Goal: Task Accomplishment & Management: Manage account settings

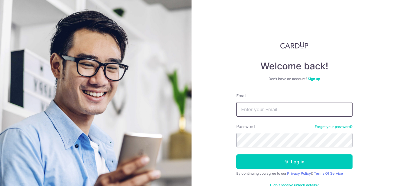
type input "[EMAIL_ADDRESS][DOMAIN_NAME]"
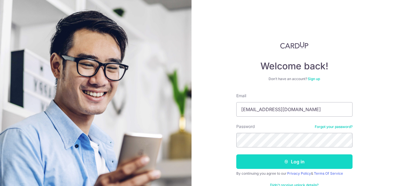
click at [248, 161] on button "Log in" at bounding box center [294, 161] width 116 height 15
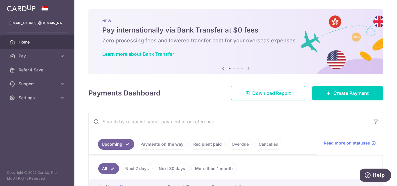
click at [76, 124] on div "× Pause Schedule Pause all future payments in this series Pause just this one p…" at bounding box center [235, 93] width 322 height 186
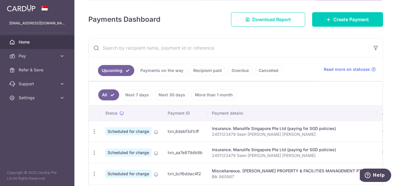
scroll to position [128, 0]
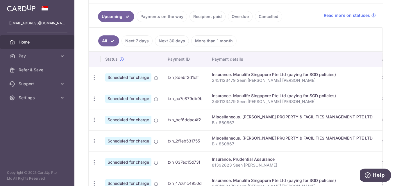
click at [225, 109] on td "Miscellaneous. [PERSON_NAME] PROPERTY & FACILITIES MANAGEMENT PTE LTD Blk 860867" at bounding box center [292, 119] width 170 height 21
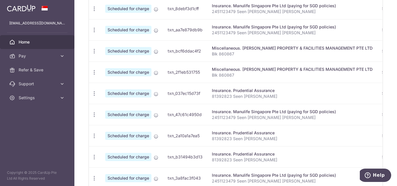
scroll to position [197, 0]
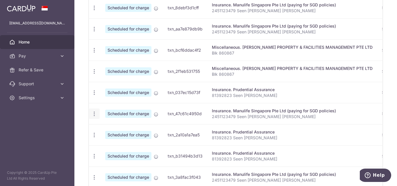
click at [92, 11] on icon "button" at bounding box center [94, 8] width 6 height 6
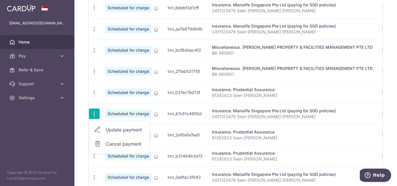
click at [119, 127] on span "Update payment" at bounding box center [124, 129] width 39 height 7
radio input "true"
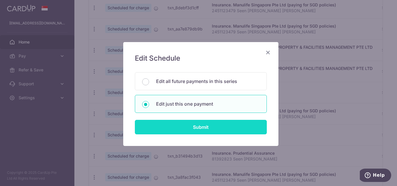
click at [170, 131] on input "Submit" at bounding box center [201, 127] width 132 height 15
radio input "true"
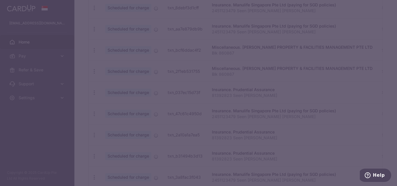
type input "1,360.00"
type input "[DATE]"
type input "2451123479 Seen [PERSON_NAME] [PERSON_NAME]"
type input "REC185"
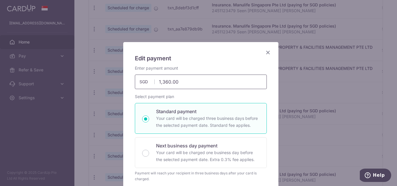
click at [184, 86] on input "1,360.00" at bounding box center [201, 82] width 132 height 15
click at [388, 45] on div "Edit payment By clicking apply, you will make changes to all payments to Manuli…" at bounding box center [198, 93] width 397 height 186
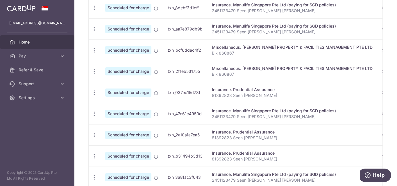
click at [120, 86] on td "Scheduled for charge" at bounding box center [131, 92] width 62 height 21
click at [92, 11] on icon "button" at bounding box center [94, 8] width 6 height 6
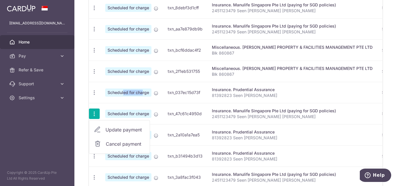
click at [113, 127] on span "Update payment" at bounding box center [124, 129] width 39 height 7
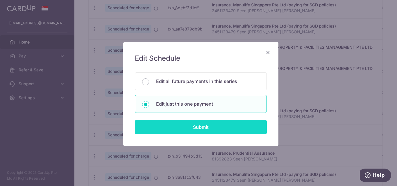
click at [169, 128] on input "Submit" at bounding box center [201, 127] width 132 height 15
type input "1,360.00"
radio input "true"
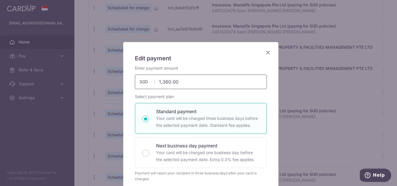
click at [174, 80] on input "1,360.00" at bounding box center [201, 82] width 132 height 15
type input "392.73"
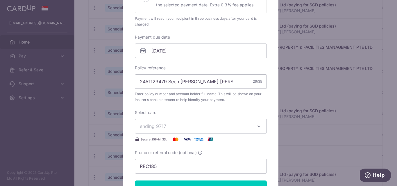
scroll to position [156, 0]
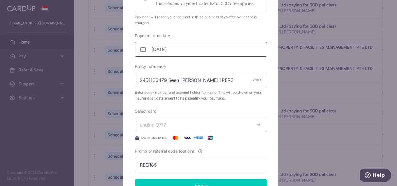
click at [185, 47] on input "[DATE]" at bounding box center [201, 49] width 132 height 15
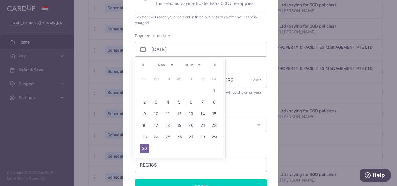
click at [140, 63] on link "Prev" at bounding box center [143, 65] width 7 height 7
click at [142, 64] on link "Prev" at bounding box center [143, 65] width 7 height 7
click at [157, 125] on link "18" at bounding box center [155, 125] width 9 height 9
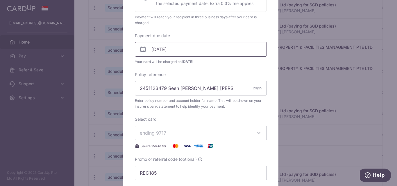
click at [186, 52] on input "[DATE]" at bounding box center [201, 49] width 132 height 15
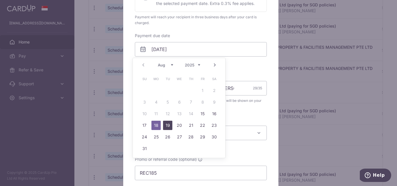
click at [169, 126] on link "19" at bounding box center [167, 125] width 9 height 9
type input "[DATE]"
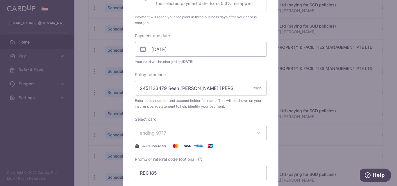
click at [193, 134] on span "ending 9717" at bounding box center [195, 132] width 111 height 7
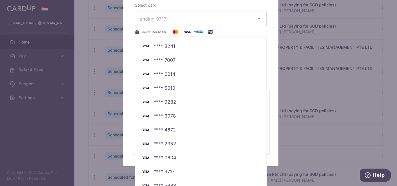
scroll to position [280, 0]
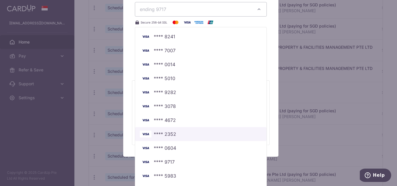
click at [165, 135] on span "**** 2352" at bounding box center [165, 134] width 22 height 7
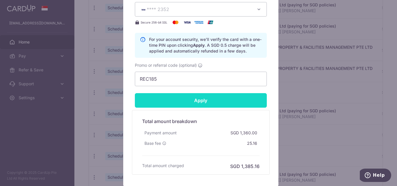
click at [205, 100] on input "Apply" at bounding box center [201, 100] width 132 height 15
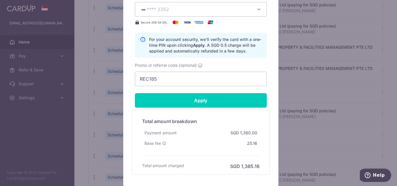
type input "Successfully Applied"
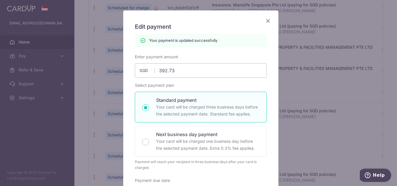
scroll to position [0, 0]
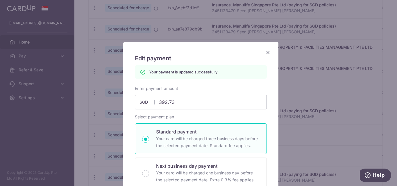
click at [267, 56] on icon "Close" at bounding box center [267, 52] width 7 height 7
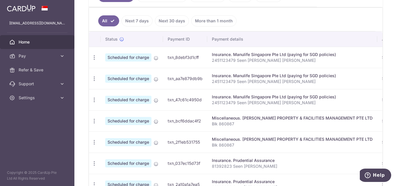
scroll to position [151, 0]
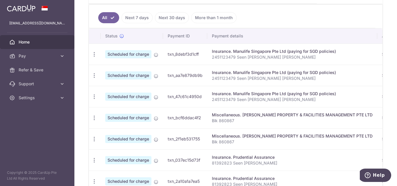
click at [208, 93] on td "Insurance. Manulife Singapore Pte Ltd (paying for SGD policies) 2451123479 Seen…" at bounding box center [292, 96] width 170 height 21
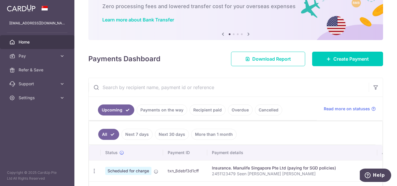
scroll to position [0, 0]
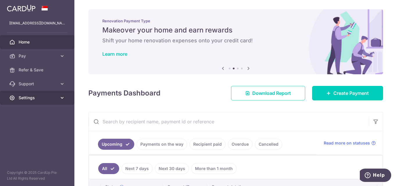
click at [29, 92] on link "Settings" at bounding box center [37, 98] width 74 height 14
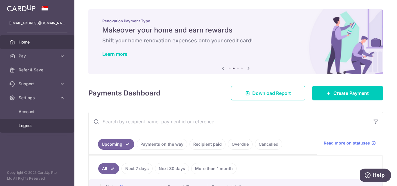
click at [28, 123] on link "Logout" at bounding box center [37, 126] width 74 height 14
